Goal: Information Seeking & Learning: Check status

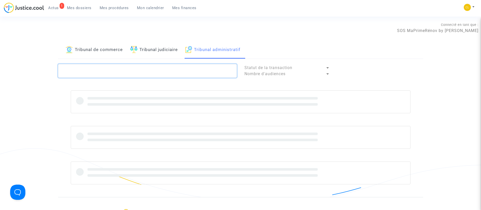
click at [210, 69] on textarea at bounding box center [147, 71] width 179 height 14
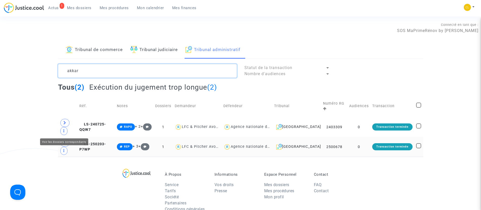
type textarea "akkar"
click at [63, 138] on span at bounding box center [64, 142] width 9 height 8
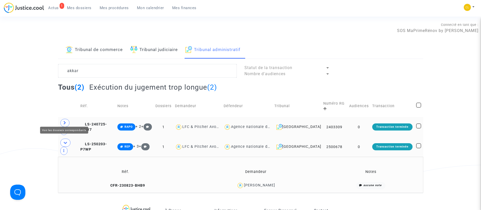
click at [66, 121] on icon at bounding box center [64, 123] width 3 height 4
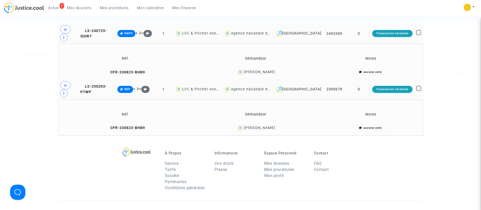
scroll to position [76, 0]
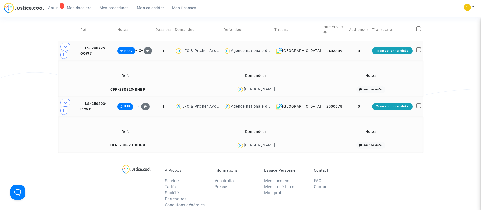
click at [370, 41] on td "0" at bounding box center [358, 51] width 23 height 20
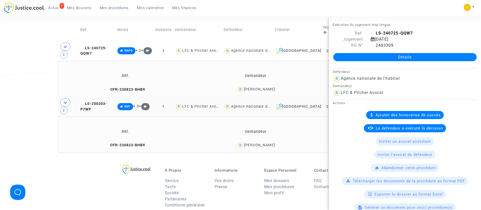
click at [411, 60] on link "Détails" at bounding box center [404, 57] width 143 height 8
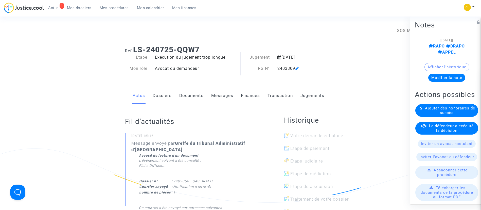
click at [161, 99] on link "Dossiers" at bounding box center [162, 95] width 19 height 17
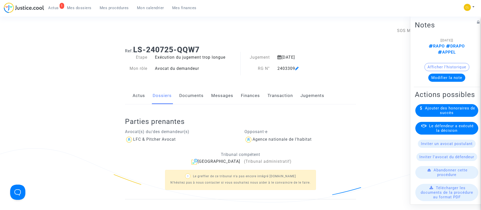
click at [185, 97] on link "Documents" at bounding box center [191, 95] width 24 height 17
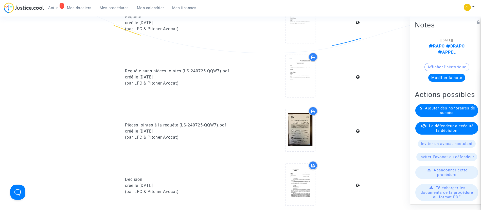
scroll to position [228, 0]
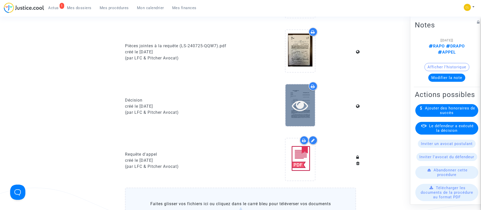
click at [298, 103] on icon at bounding box center [300, 105] width 16 height 16
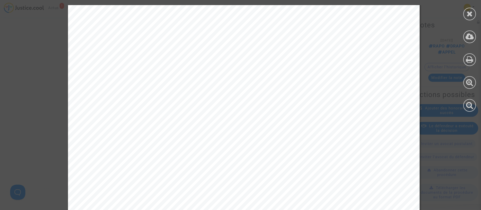
scroll to position [640, 0]
click at [469, 10] on icon at bounding box center [469, 14] width 6 height 8
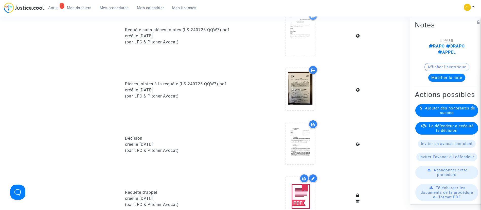
scroll to position [0, 0]
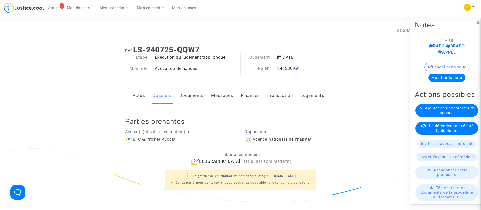
click at [111, 10] on span "Mes procédures" at bounding box center [114, 8] width 29 height 5
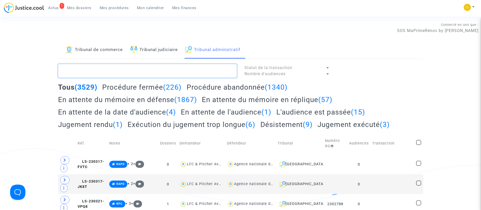
click at [181, 67] on textarea at bounding box center [147, 71] width 179 height 14
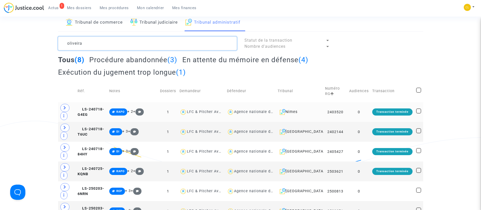
scroll to position [76, 0]
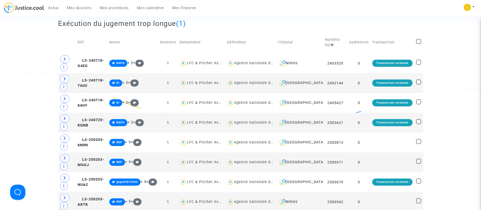
type textarea "oliveira"
click at [158, 25] on h2 "Exécution du jugement trop longue (1)" at bounding box center [122, 23] width 128 height 9
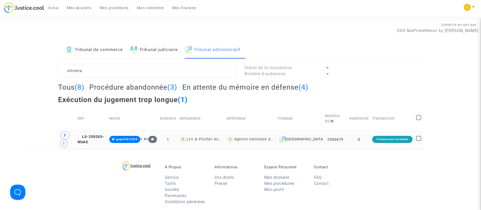
click at [356, 140] on td "0" at bounding box center [358, 139] width 23 height 20
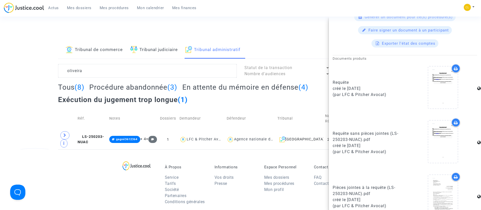
scroll to position [258, 0]
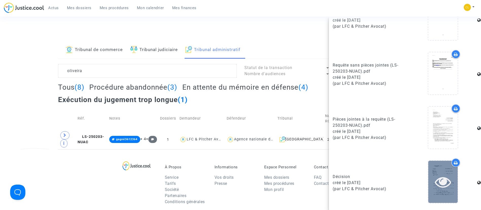
click at [434, 175] on icon at bounding box center [442, 181] width 16 height 16
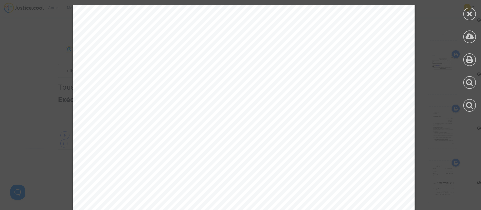
scroll to position [761, 0]
drag, startPoint x: 471, startPoint y: 16, endPoint x: 467, endPoint y: 3, distance: 13.9
click at [471, 16] on icon at bounding box center [469, 14] width 6 height 8
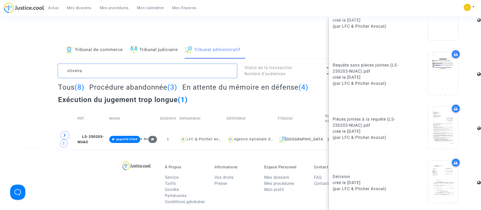
drag, startPoint x: 130, startPoint y: 75, endPoint x: 52, endPoint y: 73, distance: 78.0
click at [52, 73] on div "Tribunal de commerce Tribunal judiciaire Tribunal administratif oliveira Statut…" at bounding box center [240, 95] width 481 height 108
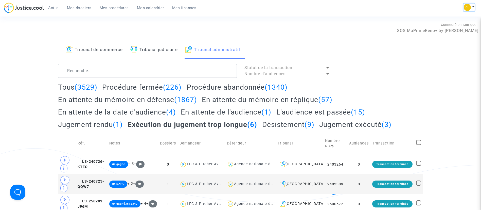
click at [473, 8] on button at bounding box center [468, 8] width 11 height 8
click at [464, 25] on link "Changer de compte" at bounding box center [448, 26] width 51 height 8
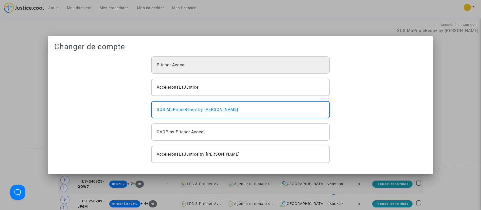
click at [215, 67] on div "Pitcher Avocat" at bounding box center [240, 64] width 179 height 17
